Goal: Communication & Community: Ask a question

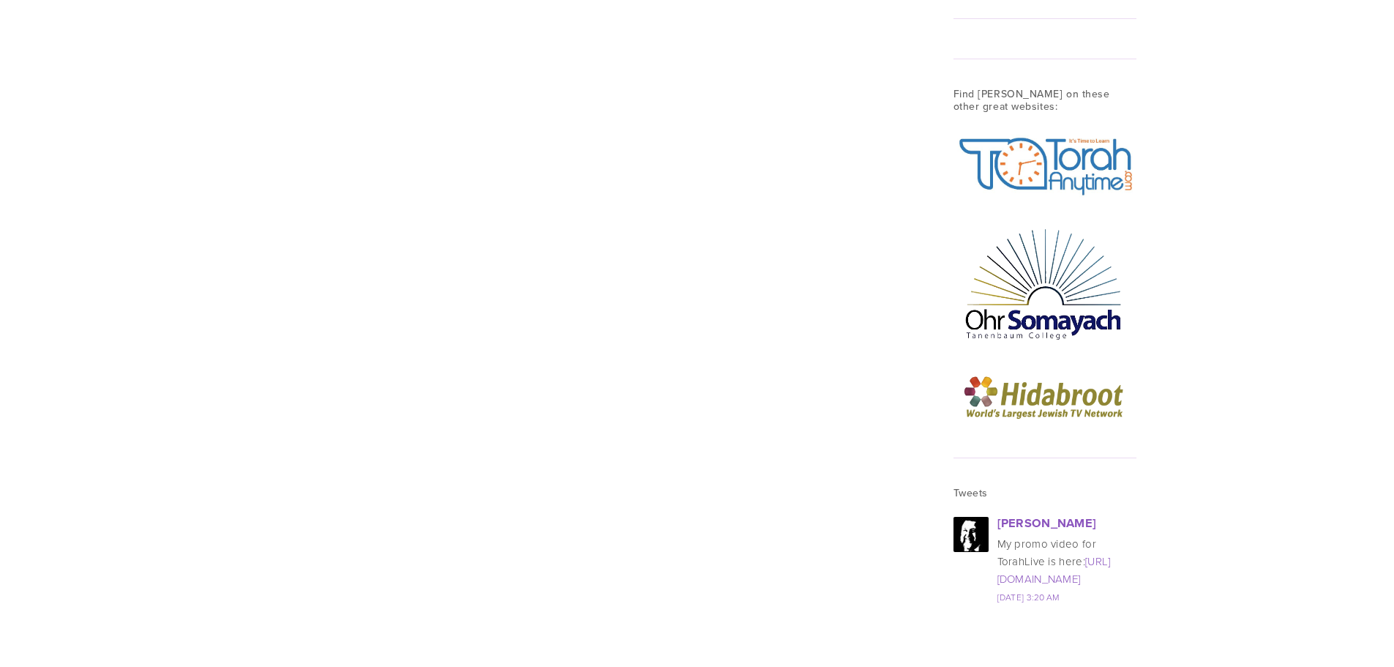
scroll to position [1940, 0]
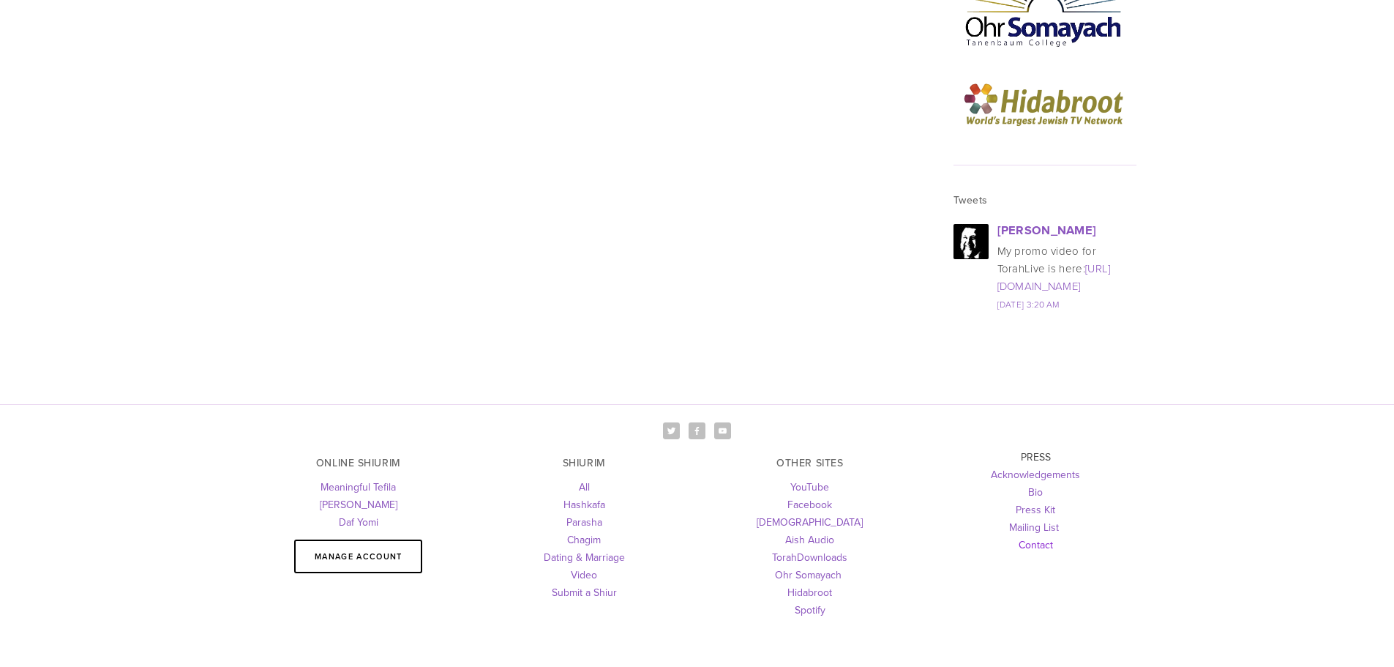
click at [1036, 537] on link "Contact" at bounding box center [1036, 544] width 34 height 15
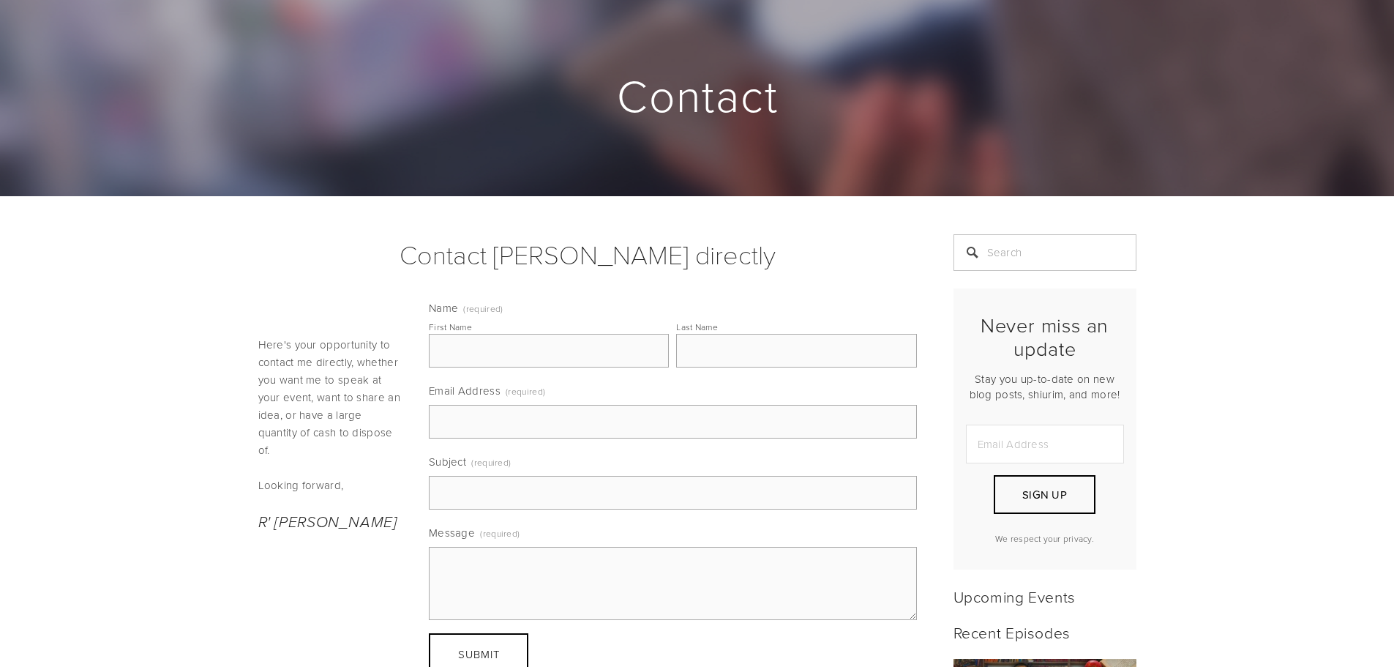
scroll to position [73, 0]
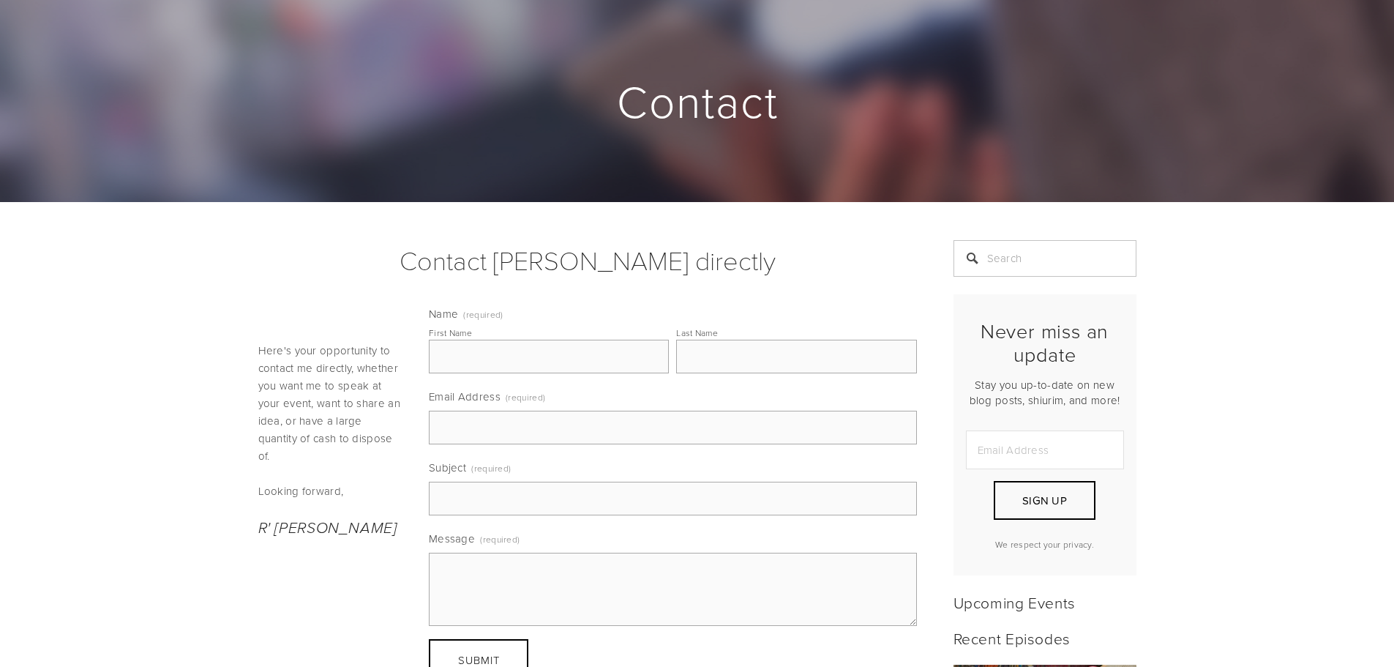
click at [504, 359] on input "First Name" at bounding box center [549, 357] width 240 height 34
type input "[PERSON_NAME]"
type input "Profesorske"
type input "saraprofesorske@gmail.com"
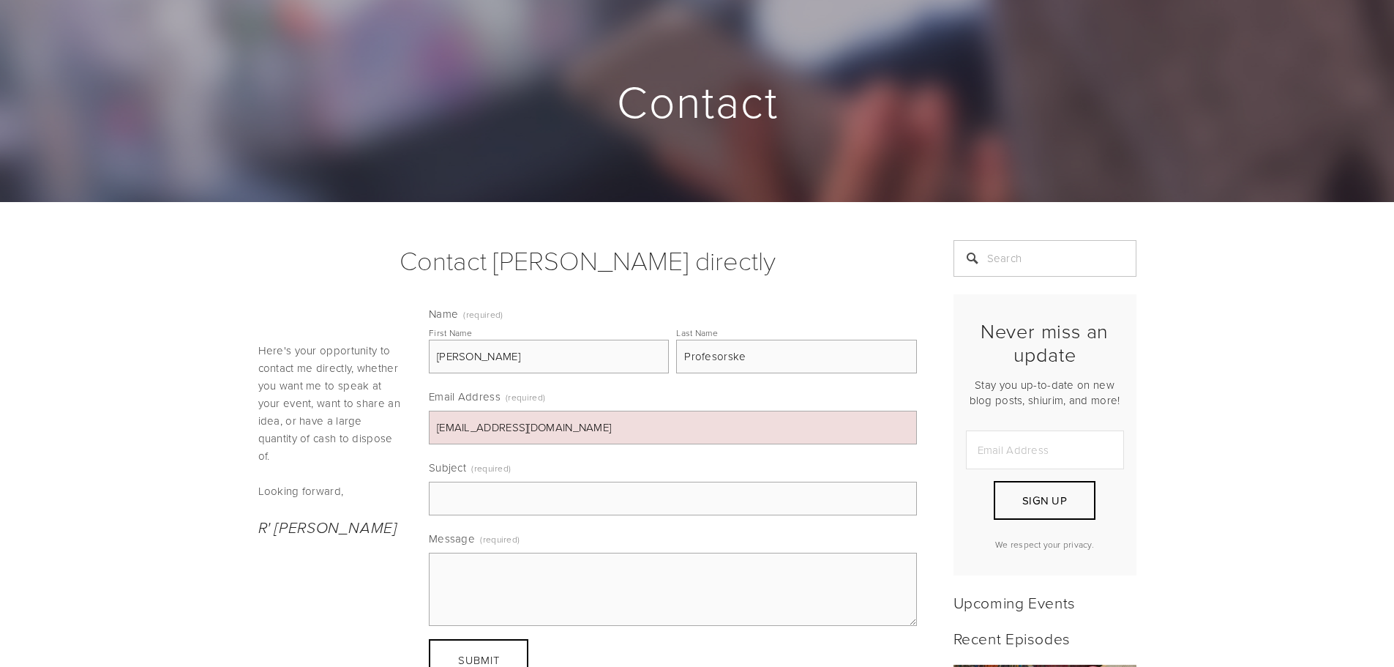
click at [629, 501] on input "Subject (required)" at bounding box center [673, 499] width 488 height 34
type input "Shabbos Meal"
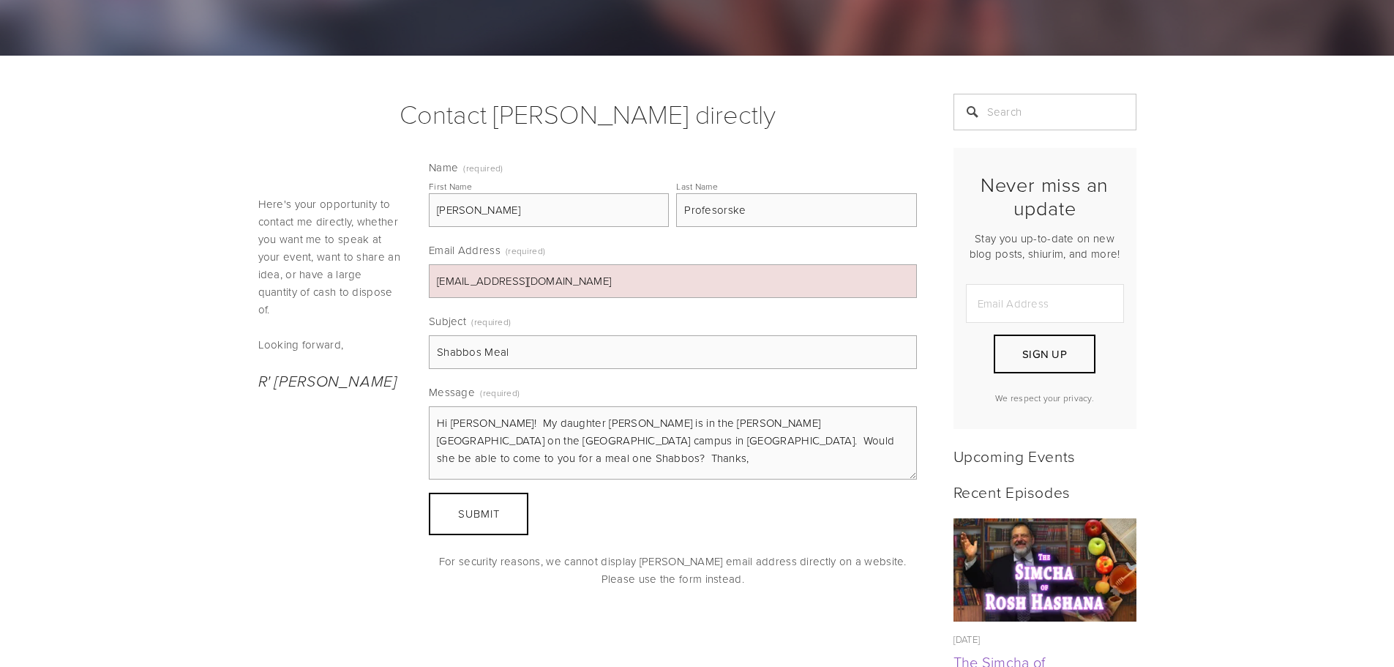
scroll to position [0, 0]
type textarea "Hi Rabbi Orlofsky! My daughter Leah is in the Bnos Sarah seminary on the Neve c…"
click at [479, 515] on span "Submit" at bounding box center [479, 513] width 42 height 15
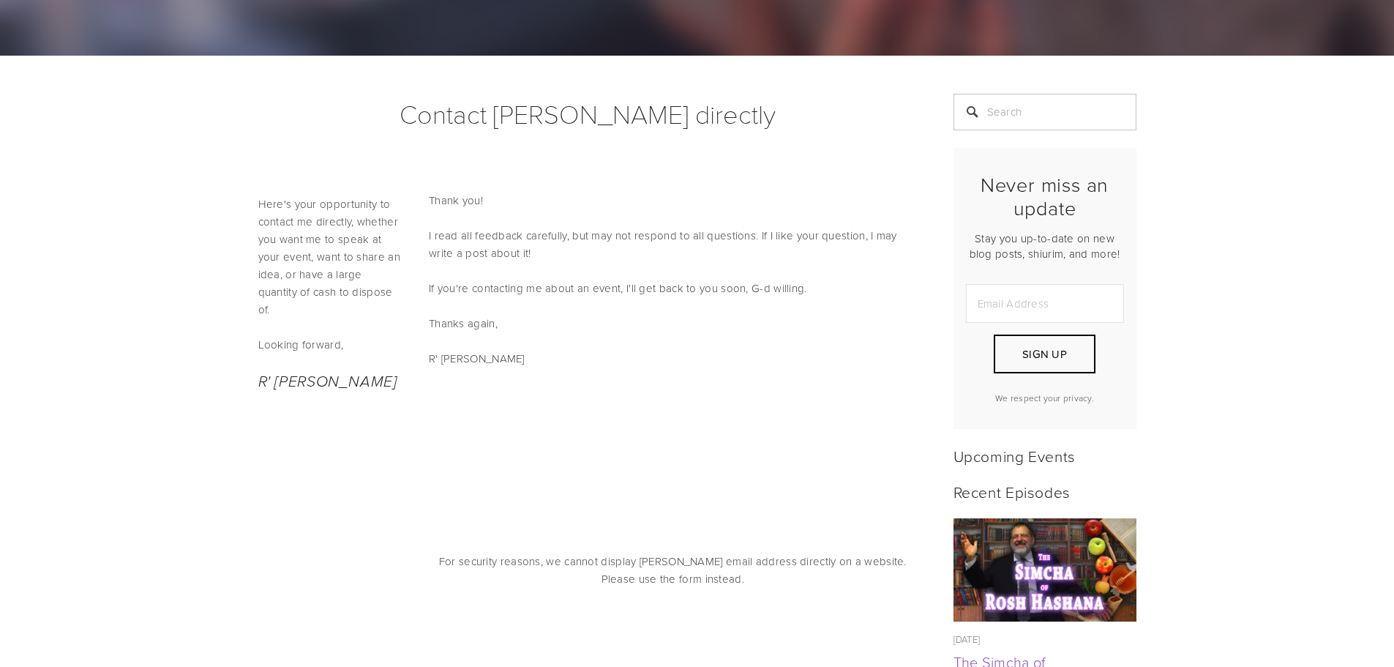
drag, startPoint x: 293, startPoint y: 210, endPoint x: 360, endPoint y: 287, distance: 102.2
click at [360, 287] on p "Here's your opportunity to contact me directly, whether you want me to speak at…" at bounding box center [331, 256] width 146 height 123
